Goal: Go to known website: Go to known website

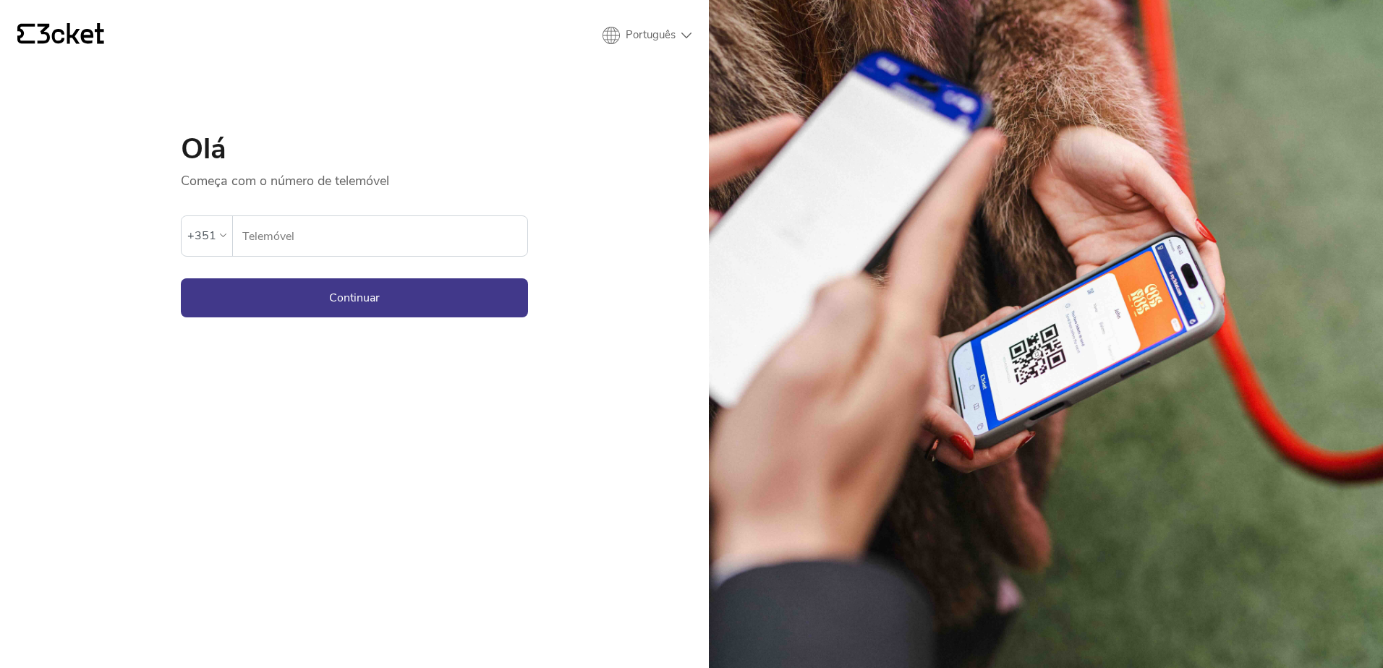
click at [327, 228] on input "Telemóvel" at bounding box center [385, 236] width 286 height 40
type input "969568906"
click at [181, 278] on button "Continuar" at bounding box center [354, 297] width 347 height 39
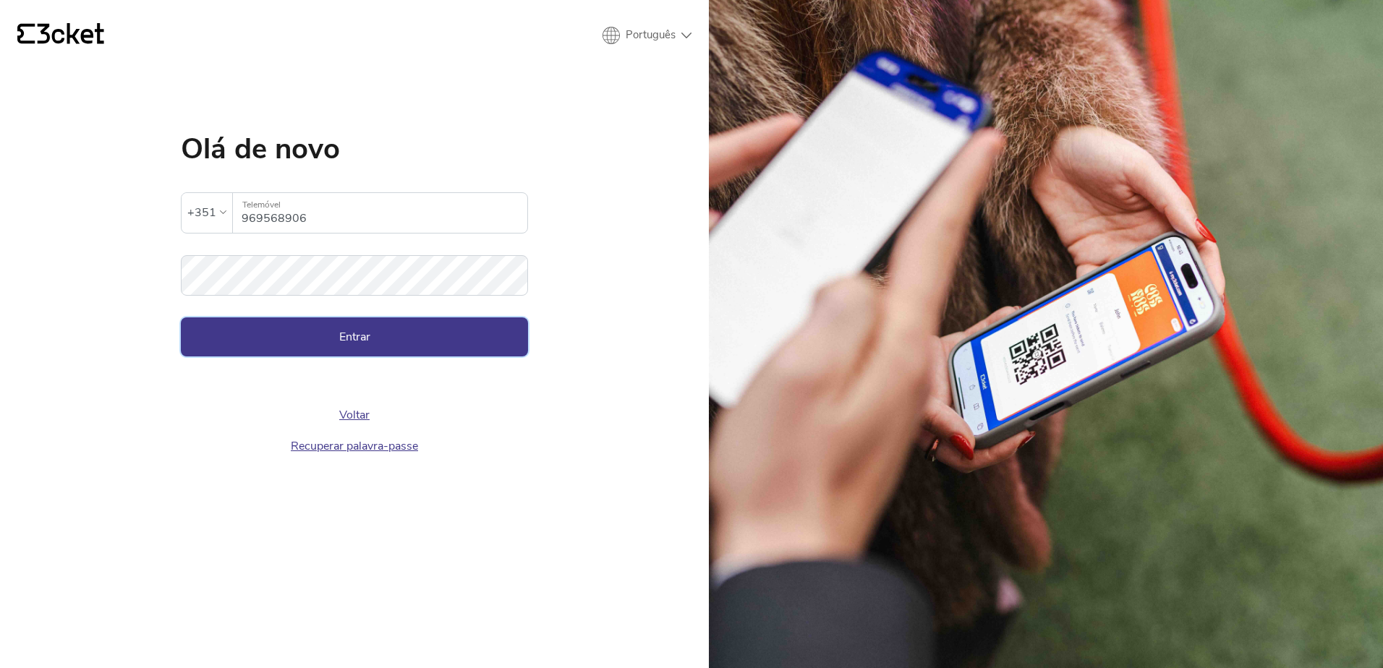
click at [318, 331] on button "Entrar" at bounding box center [354, 337] width 347 height 39
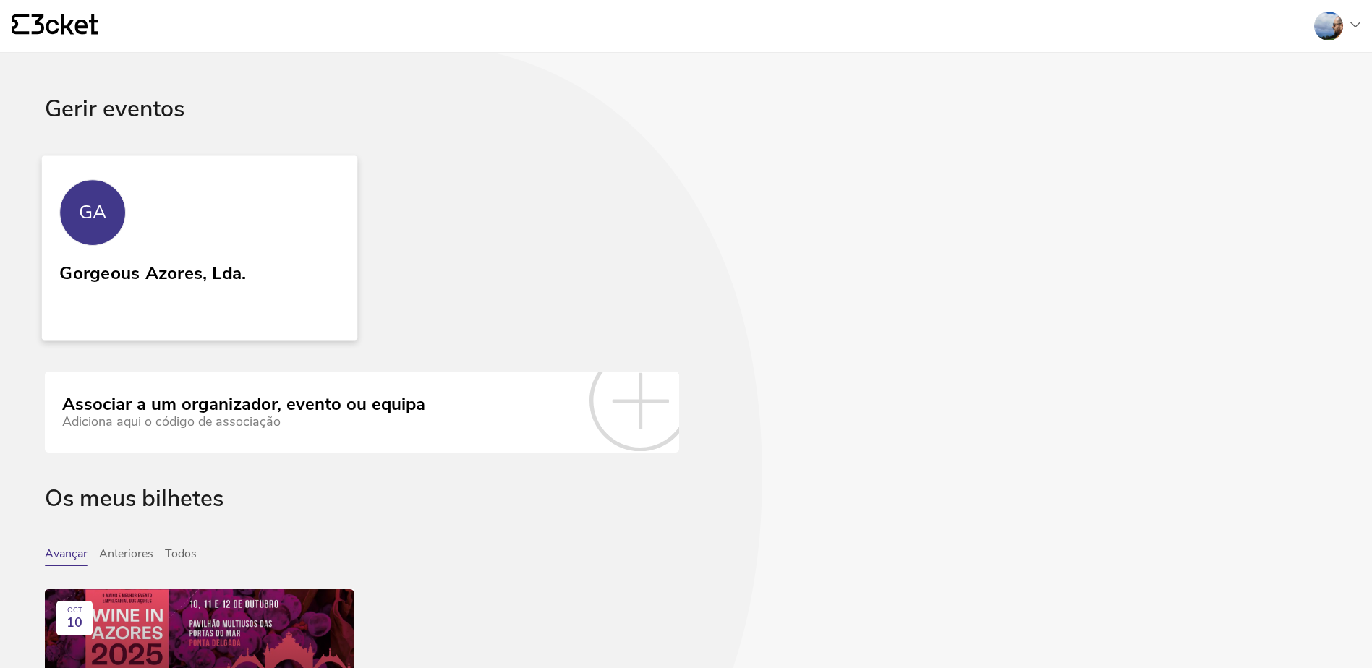
click at [291, 208] on link "GA Gorgeous Azores, Lda." at bounding box center [200, 248] width 316 height 184
